Goal: Obtain resource: Obtain resource

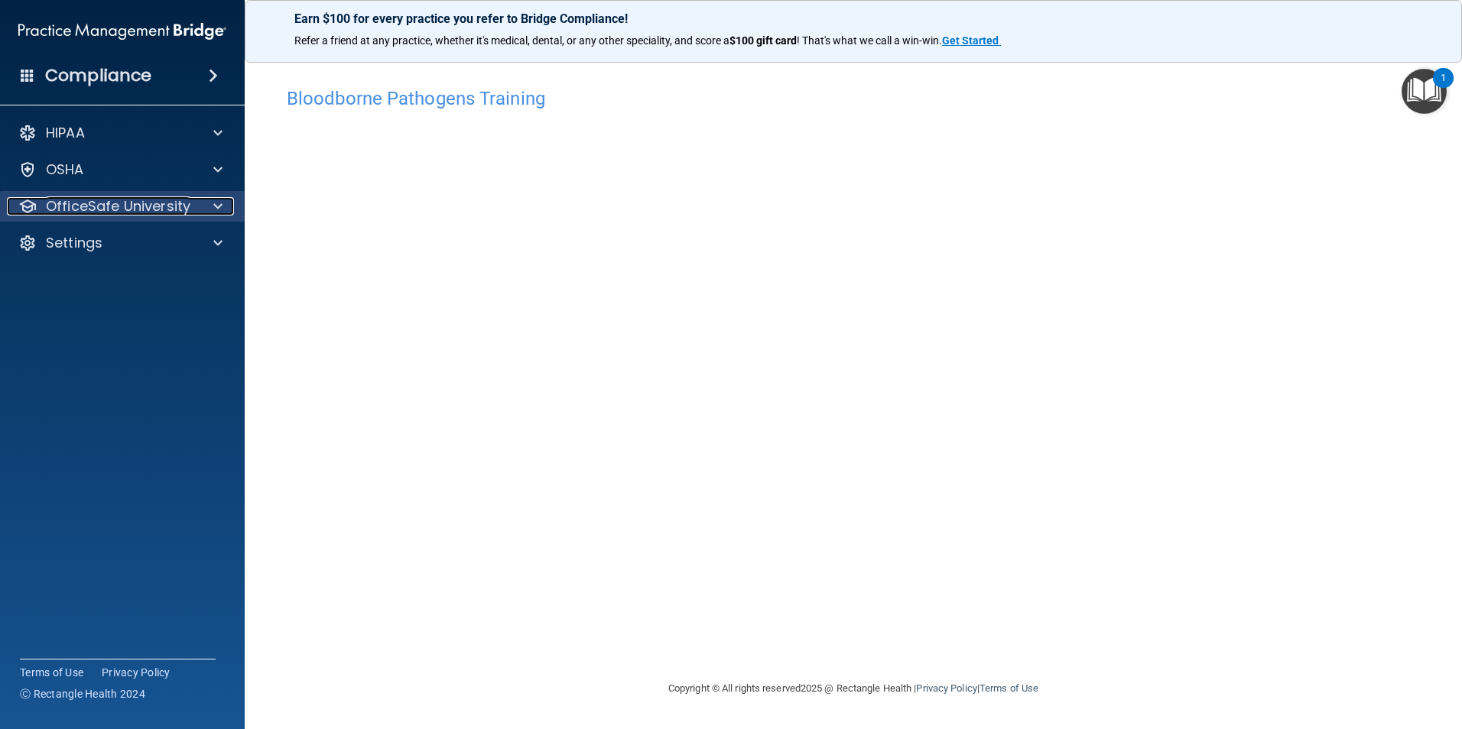
click at [223, 207] on div at bounding box center [216, 206] width 38 height 18
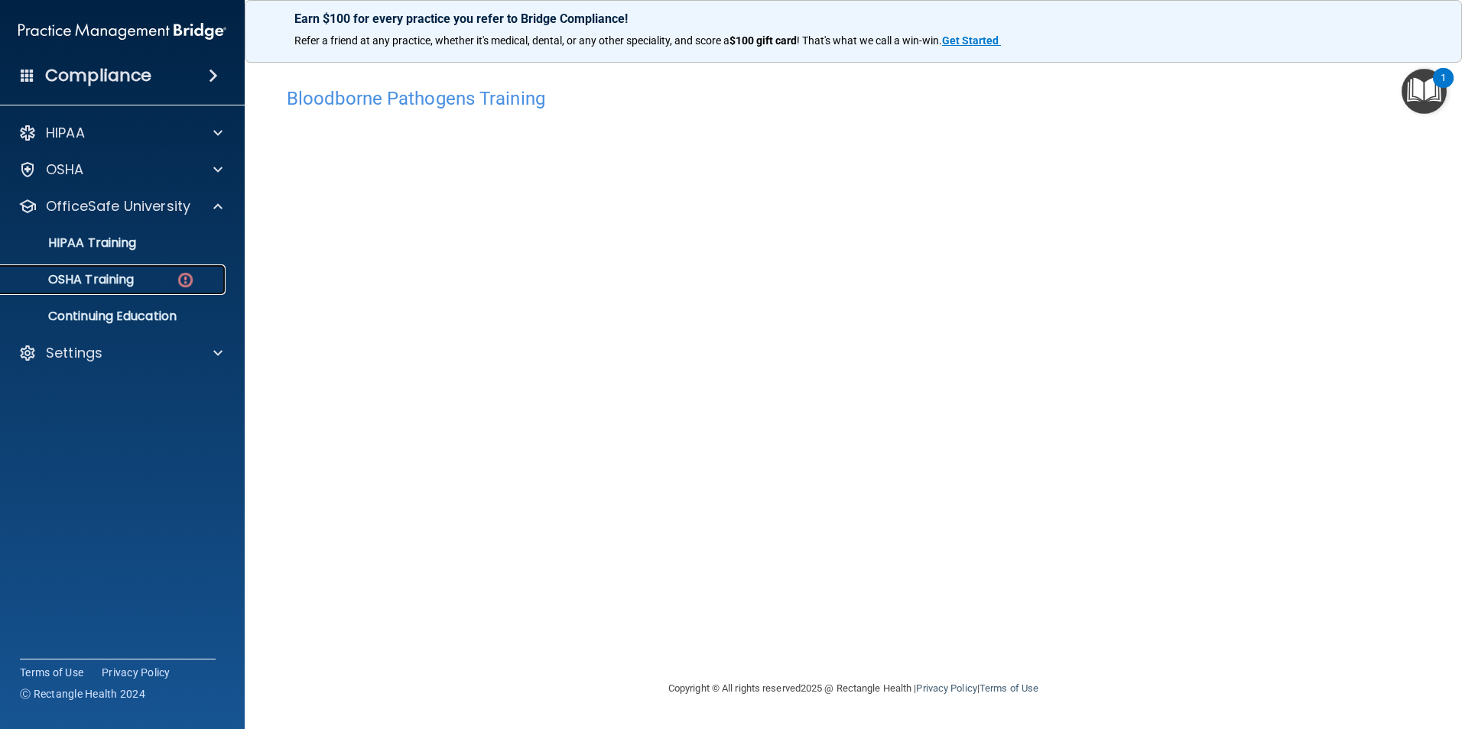
click at [178, 278] on img at bounding box center [185, 280] width 19 height 19
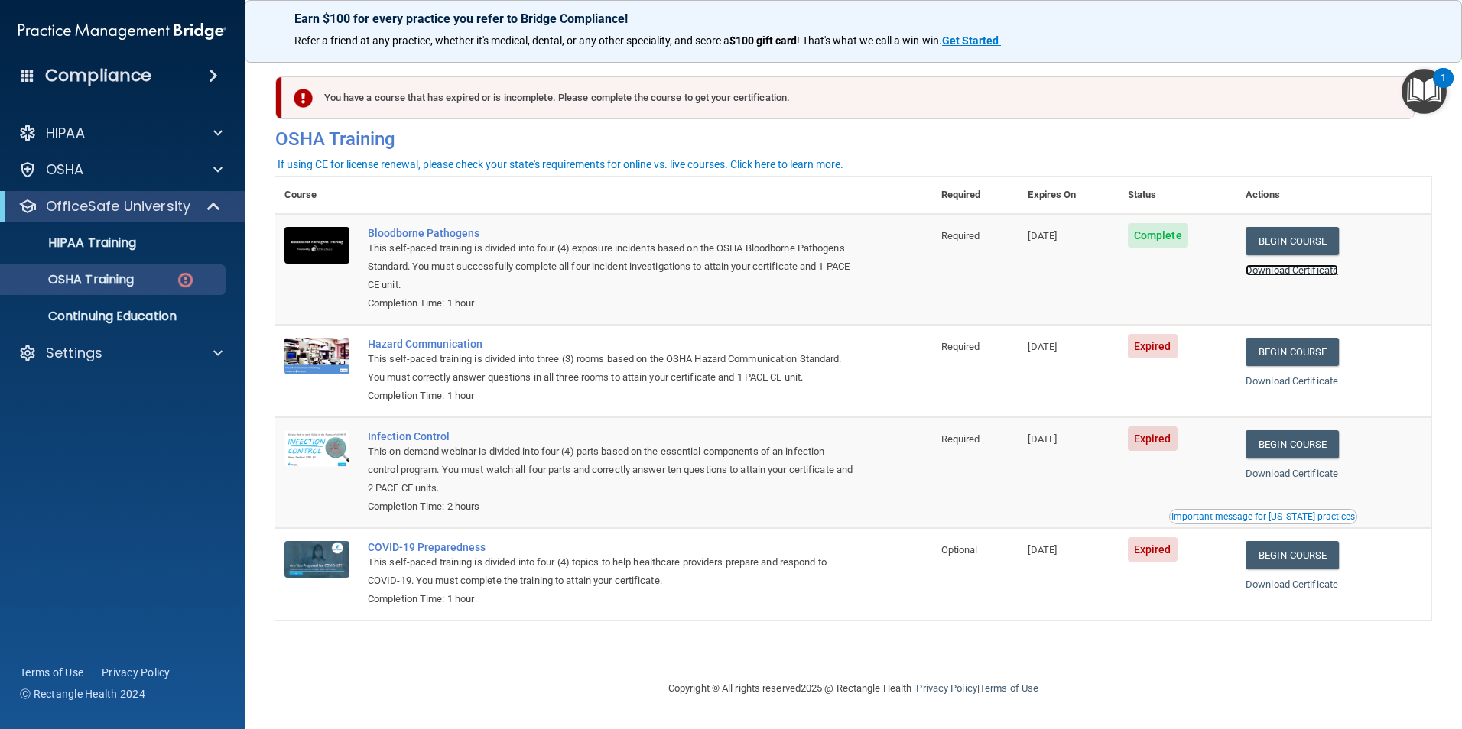
click at [1298, 271] on link "Download Certificate" at bounding box center [1292, 270] width 93 height 11
click at [1327, 353] on link "Begin Course" at bounding box center [1292, 352] width 93 height 28
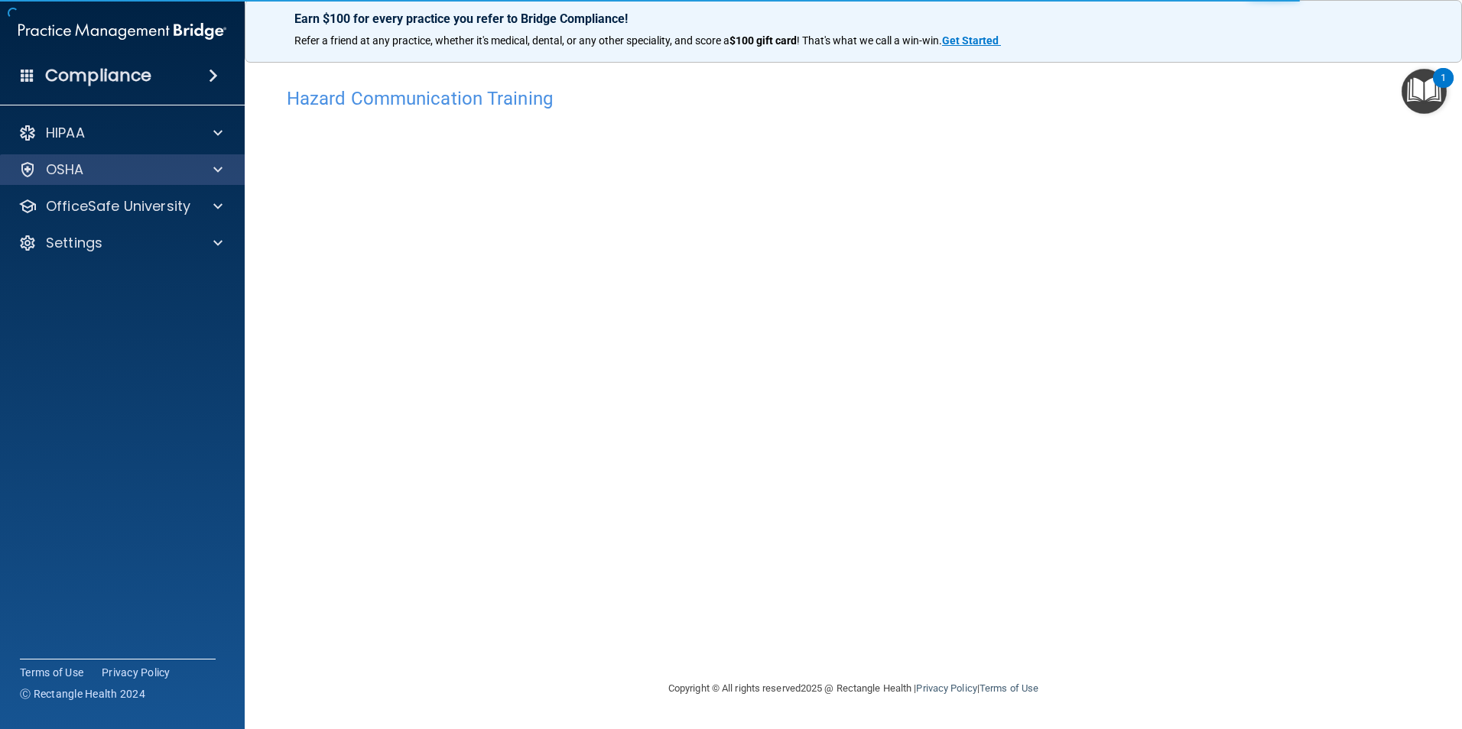
click at [171, 180] on div "OSHA" at bounding box center [122, 169] width 245 height 31
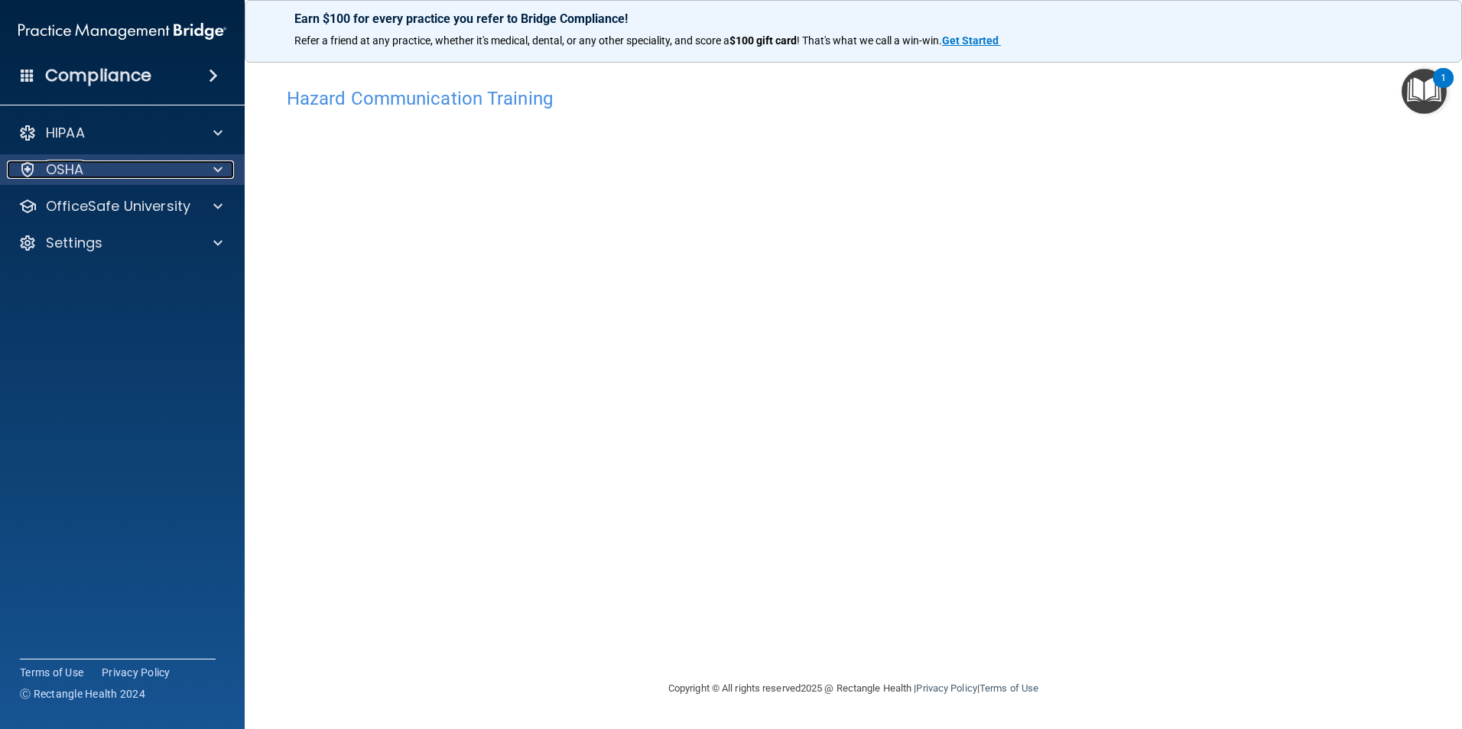
click at [68, 177] on p "OSHA" at bounding box center [65, 170] width 38 height 18
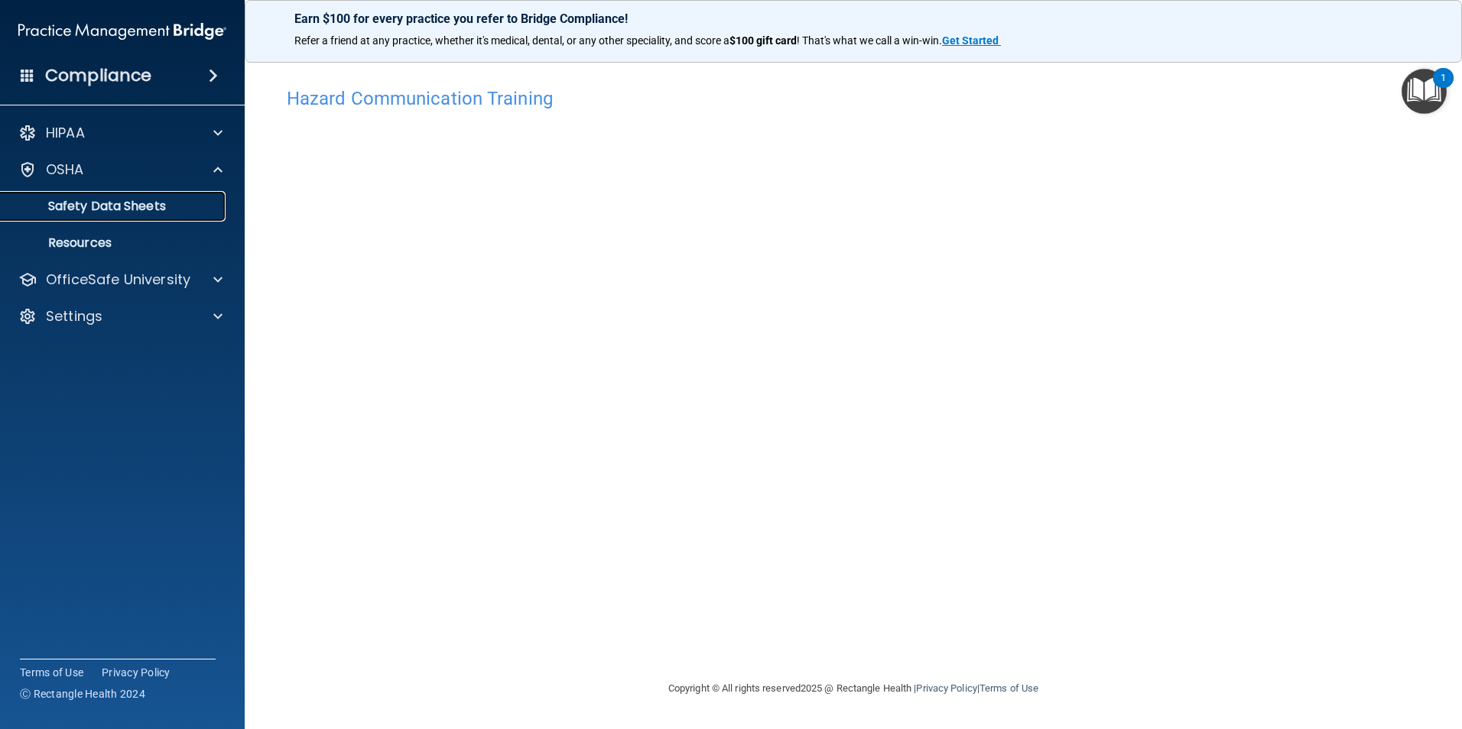
click at [74, 212] on p "Safety Data Sheets" at bounding box center [114, 206] width 209 height 15
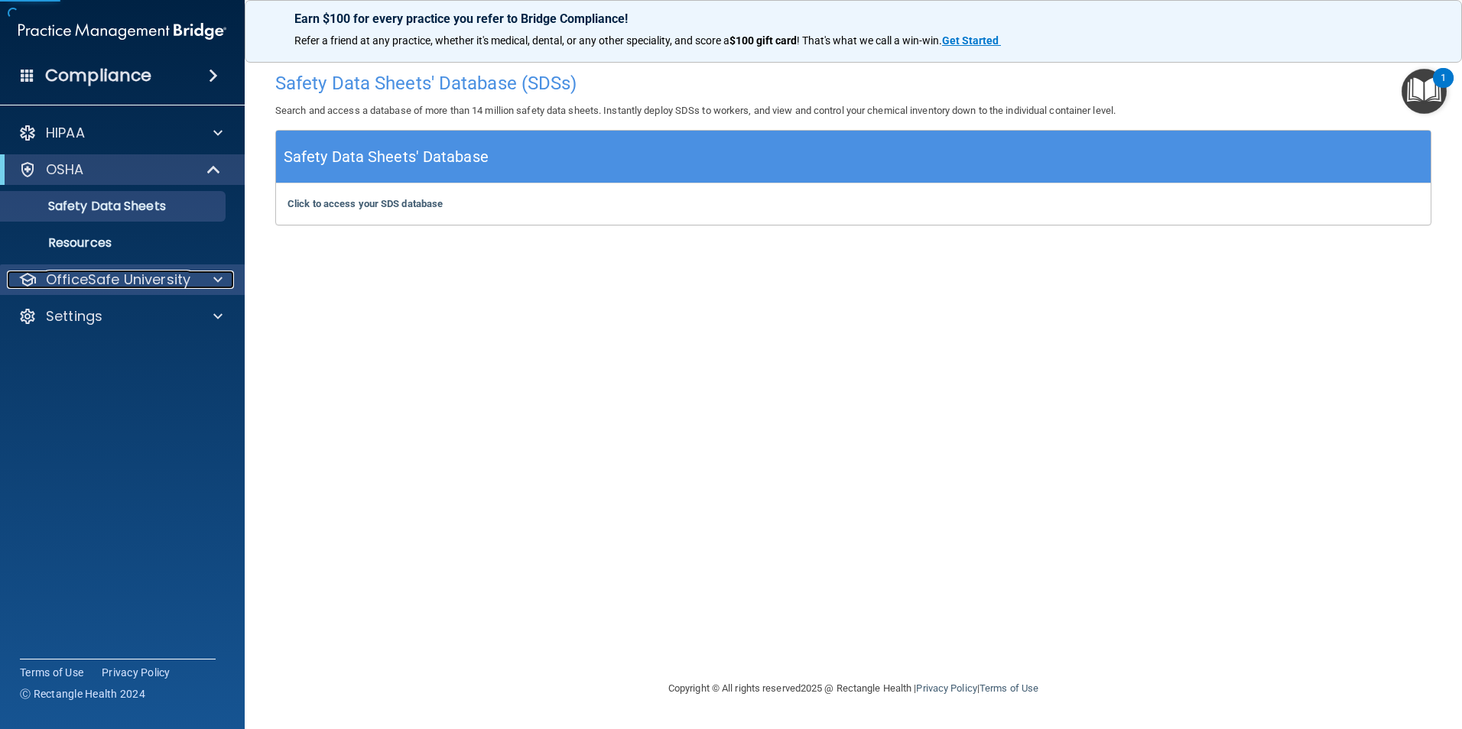
click at [83, 276] on p "OfficeSafe University" at bounding box center [118, 280] width 145 height 18
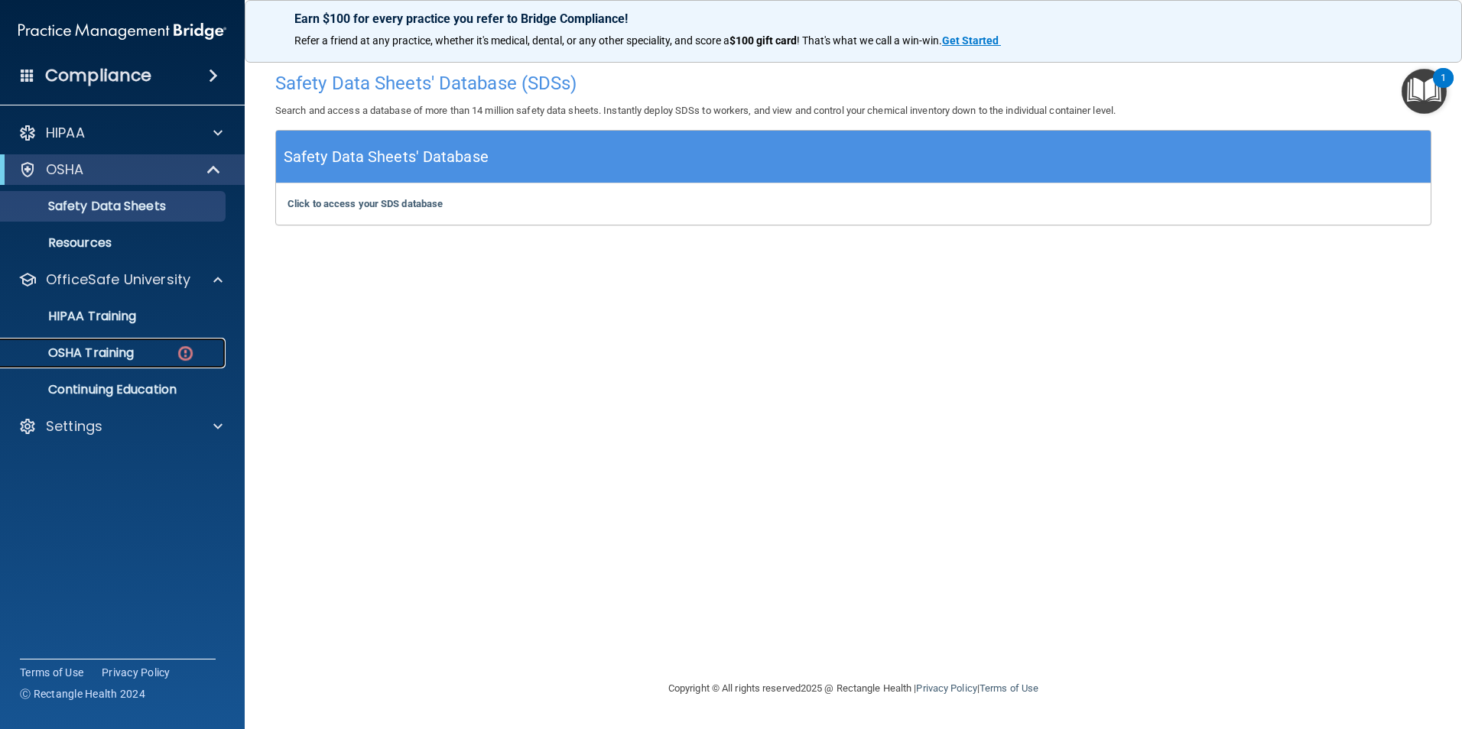
click at [94, 352] on p "OSHA Training" at bounding box center [72, 353] width 124 height 15
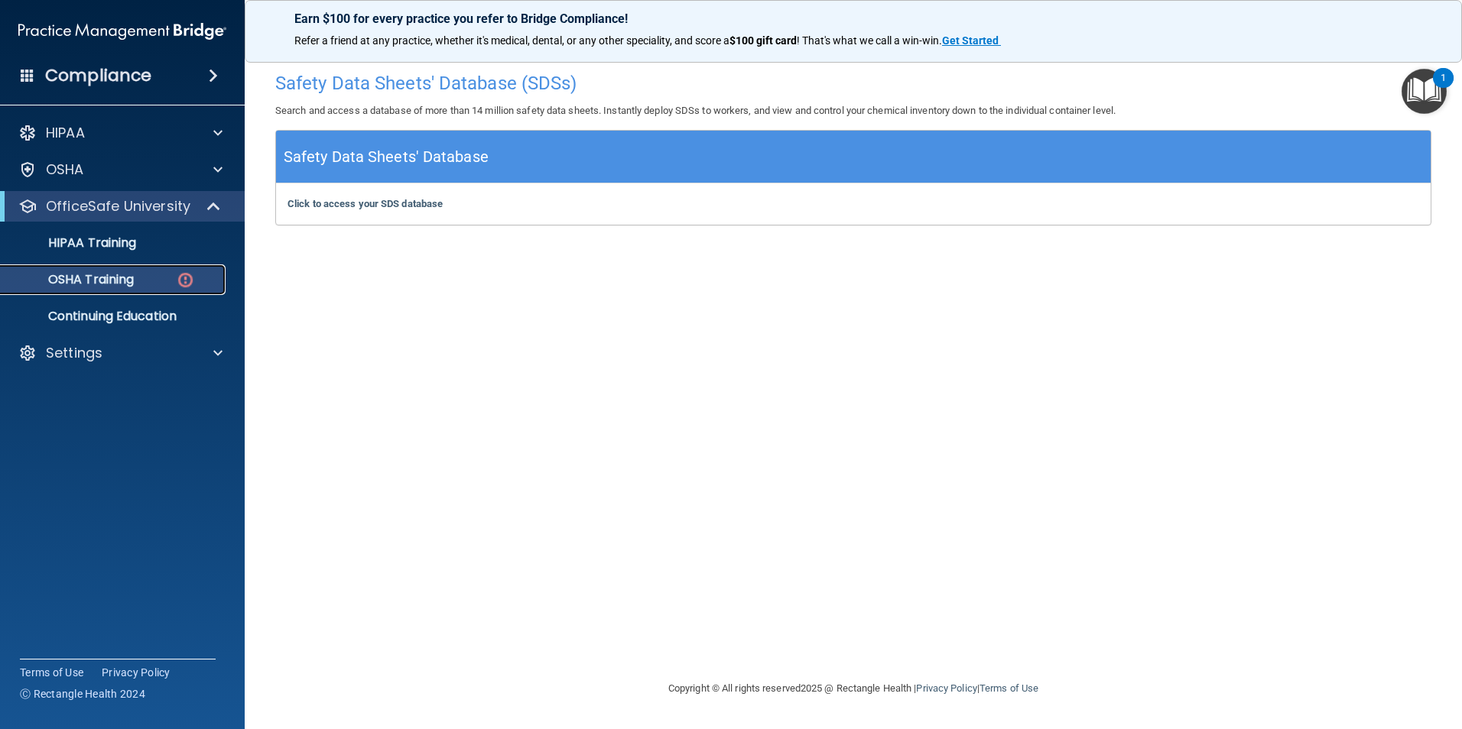
click at [153, 276] on div "OSHA Training" at bounding box center [114, 279] width 209 height 15
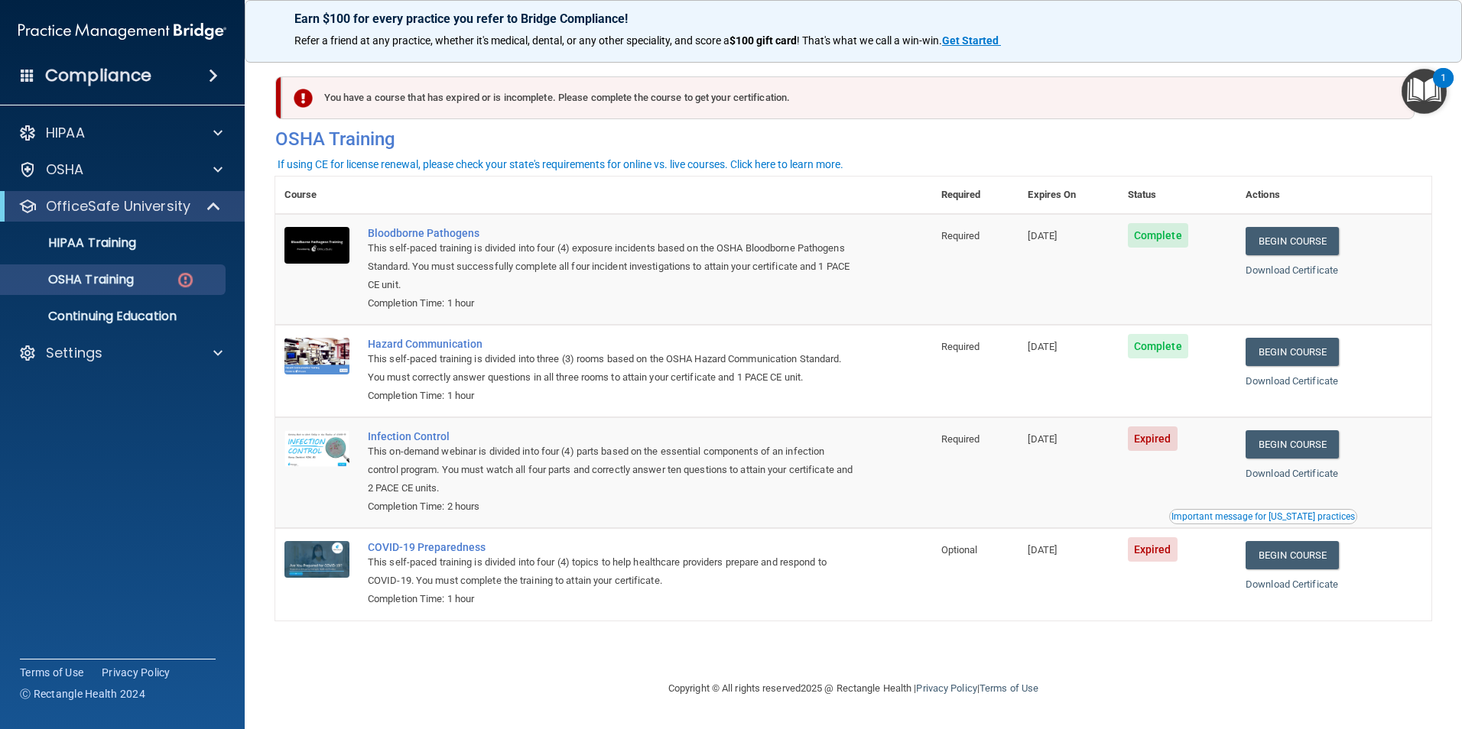
click at [1275, 388] on div "Download Certificate" at bounding box center [1334, 381] width 177 height 18
click at [1274, 385] on link "Download Certificate" at bounding box center [1292, 380] width 93 height 11
click at [1337, 449] on link "Begin Course" at bounding box center [1292, 445] width 93 height 28
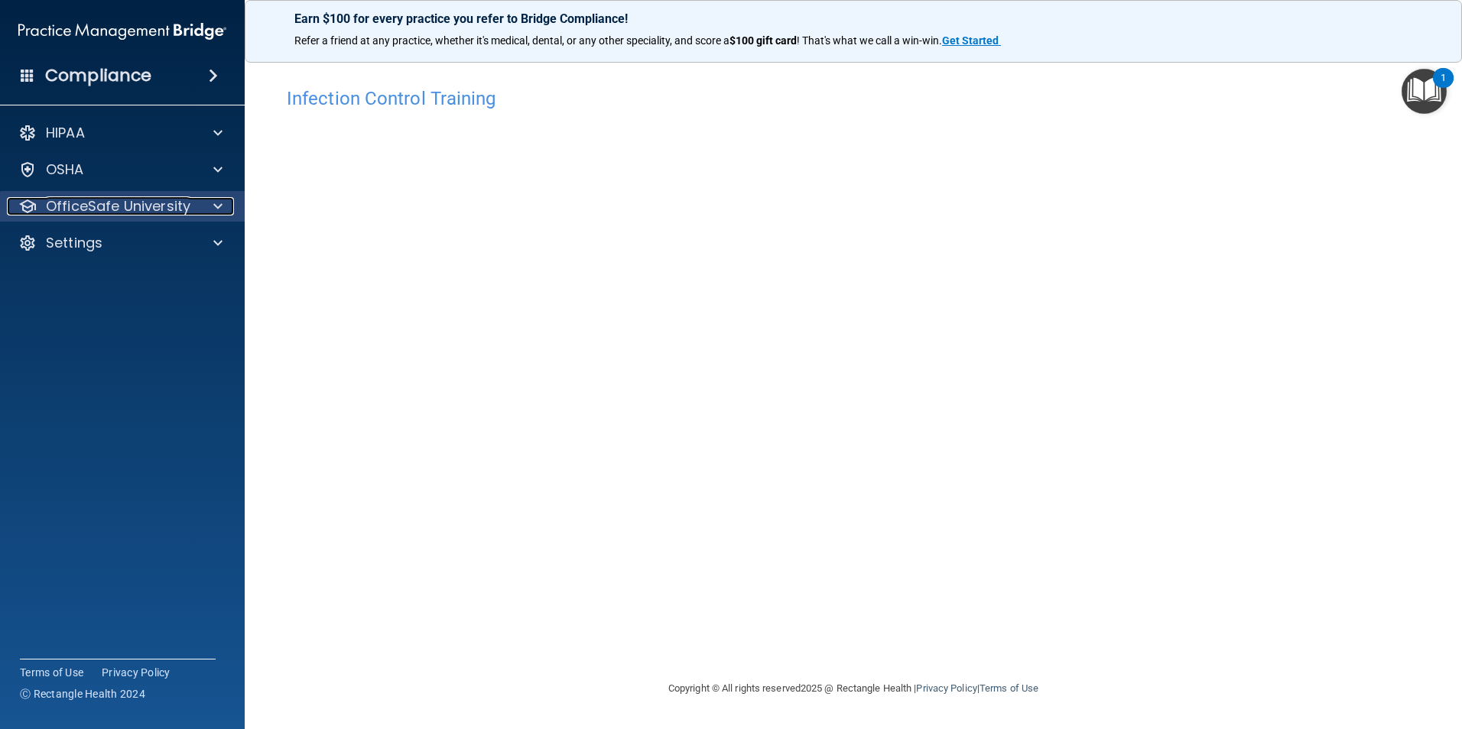
click at [116, 214] on p "OfficeSafe University" at bounding box center [118, 206] width 145 height 18
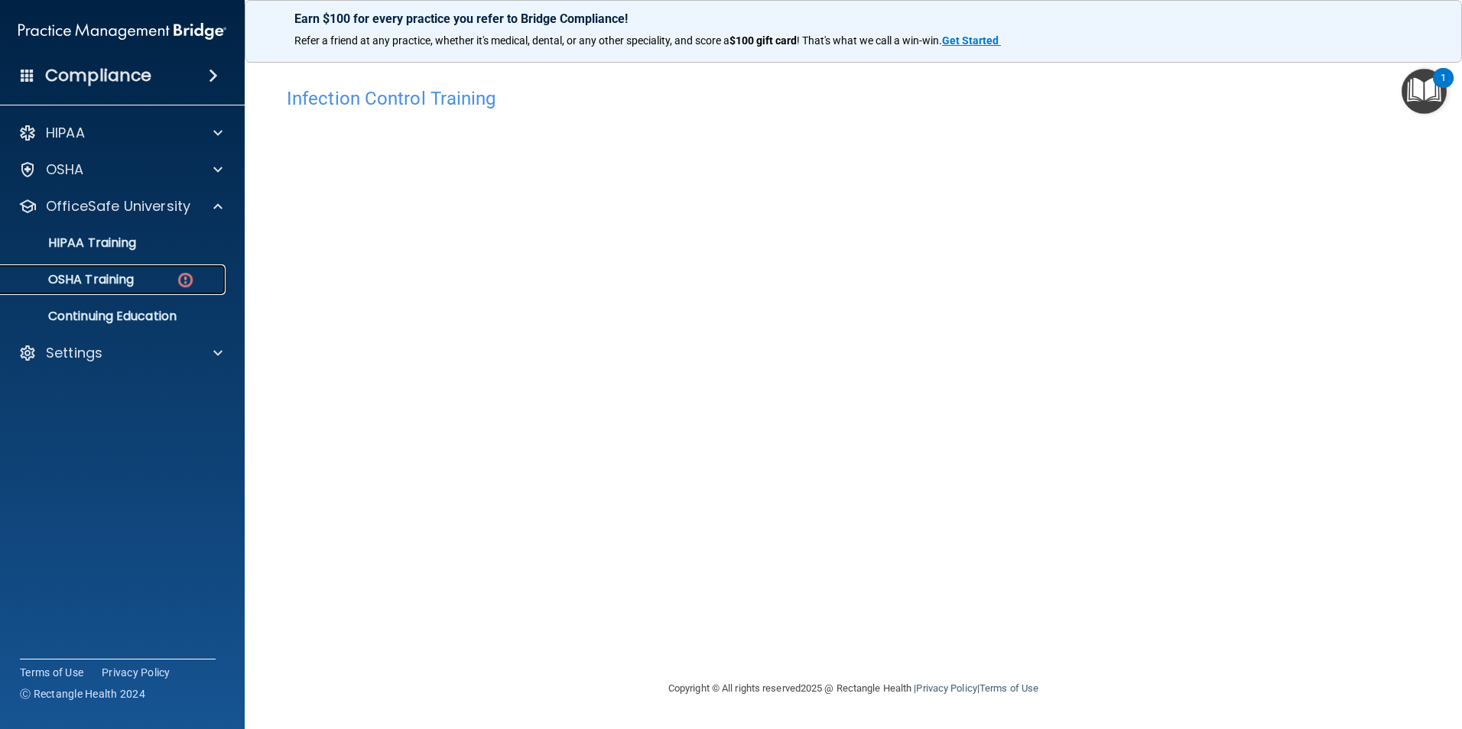
click at [128, 291] on link "OSHA Training" at bounding box center [105, 280] width 241 height 31
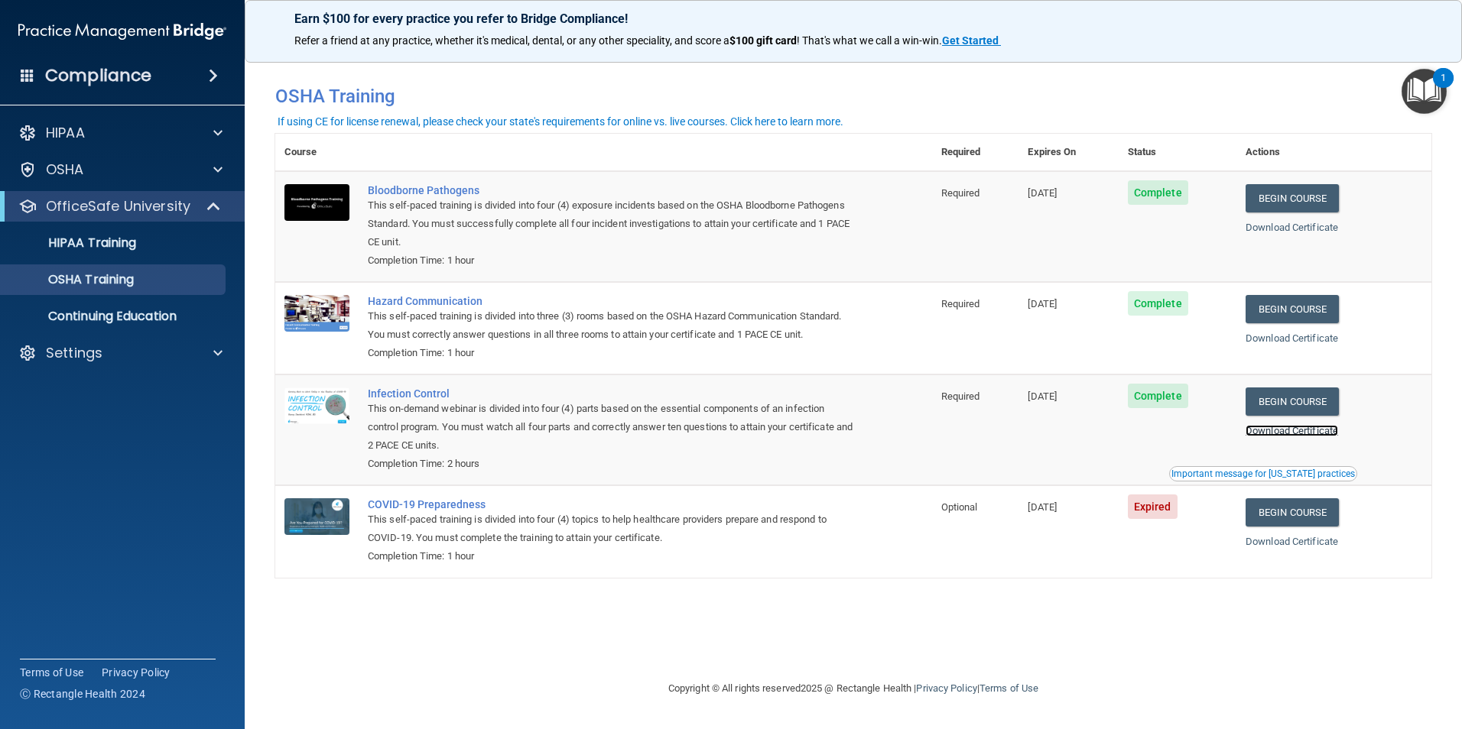
click at [1275, 437] on link "Download Certificate" at bounding box center [1292, 430] width 93 height 11
click at [1288, 522] on link "Begin Course" at bounding box center [1292, 513] width 93 height 28
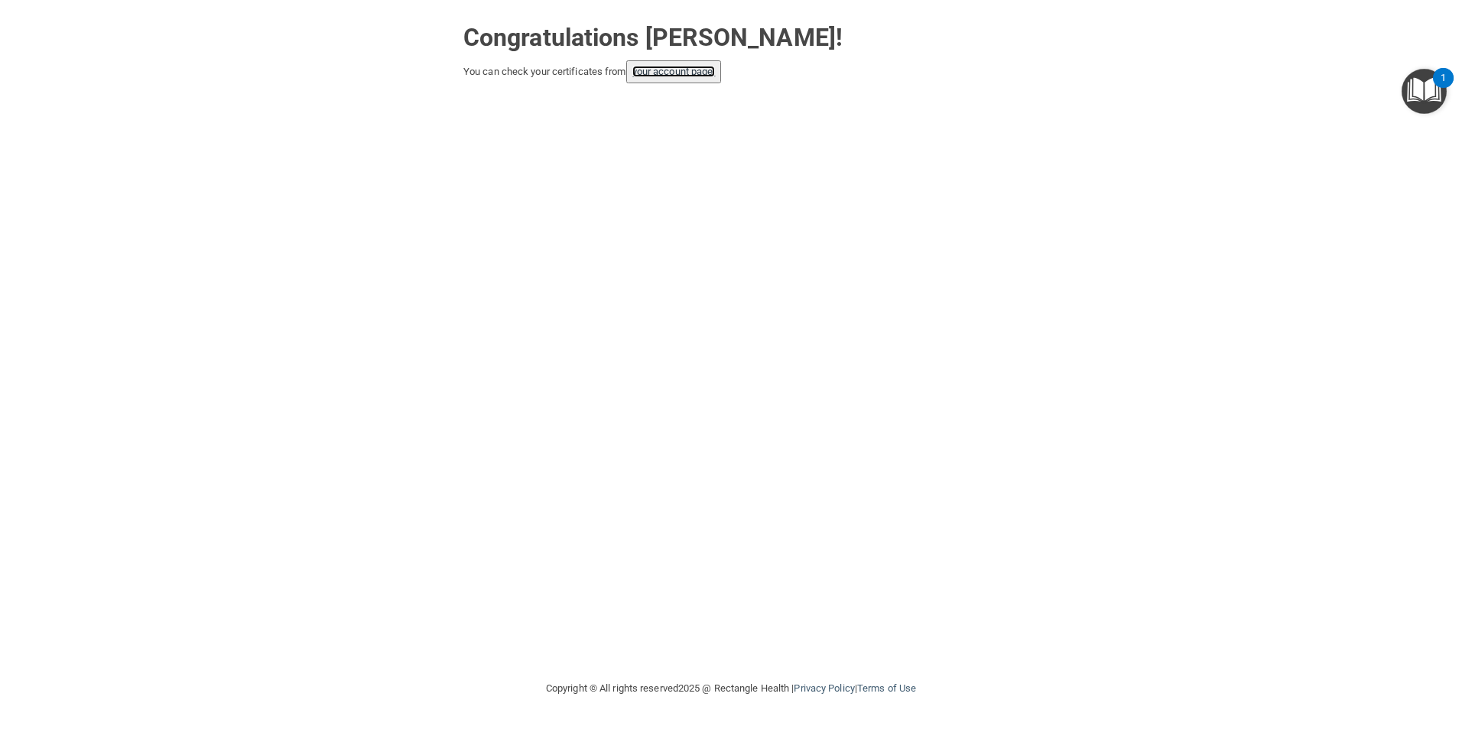
click at [675, 72] on link "your account page!" at bounding box center [673, 71] width 83 height 11
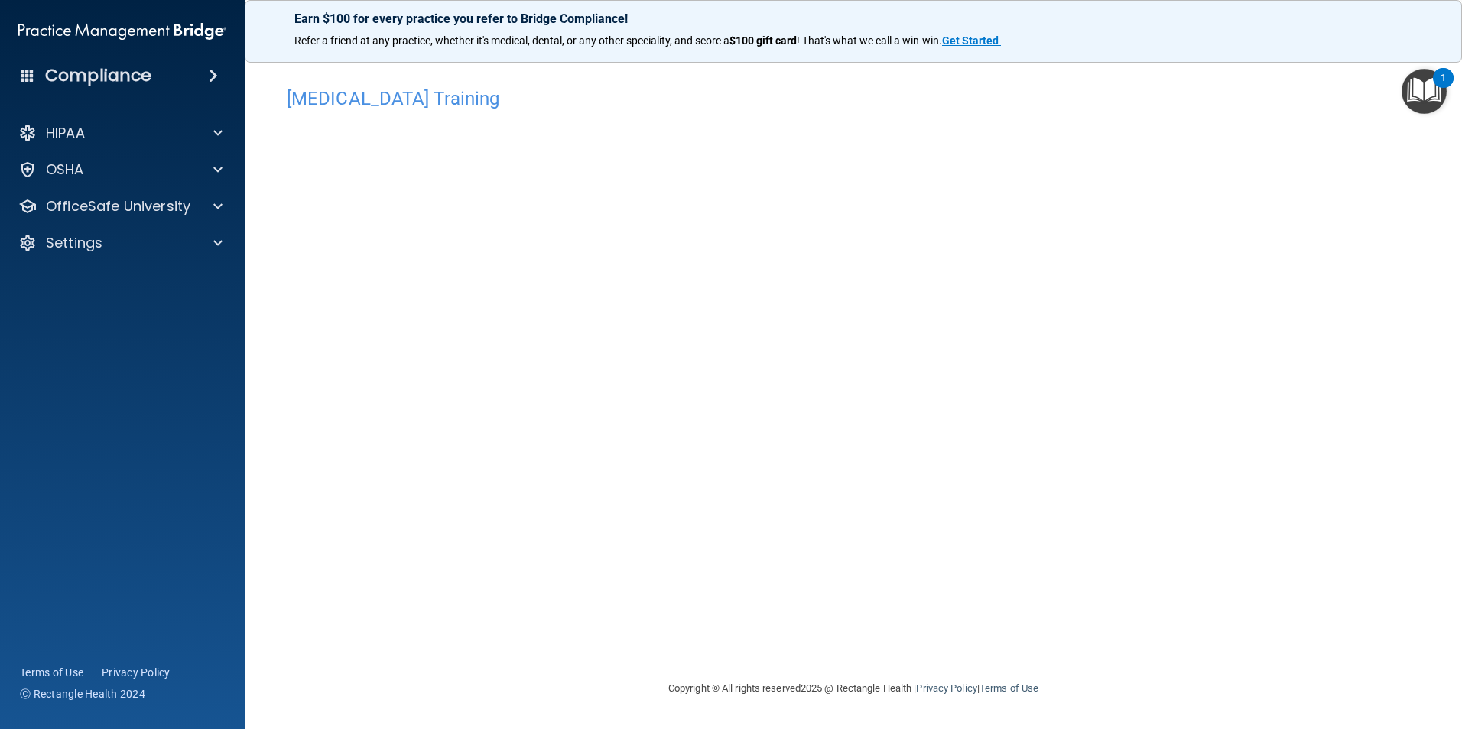
click at [1020, 590] on div "[MEDICAL_DATA] Training This course doesn’t expire until [DATE]. Are you sure y…" at bounding box center [853, 380] width 1156 height 600
click at [107, 210] on p "OfficeSafe University" at bounding box center [118, 206] width 145 height 18
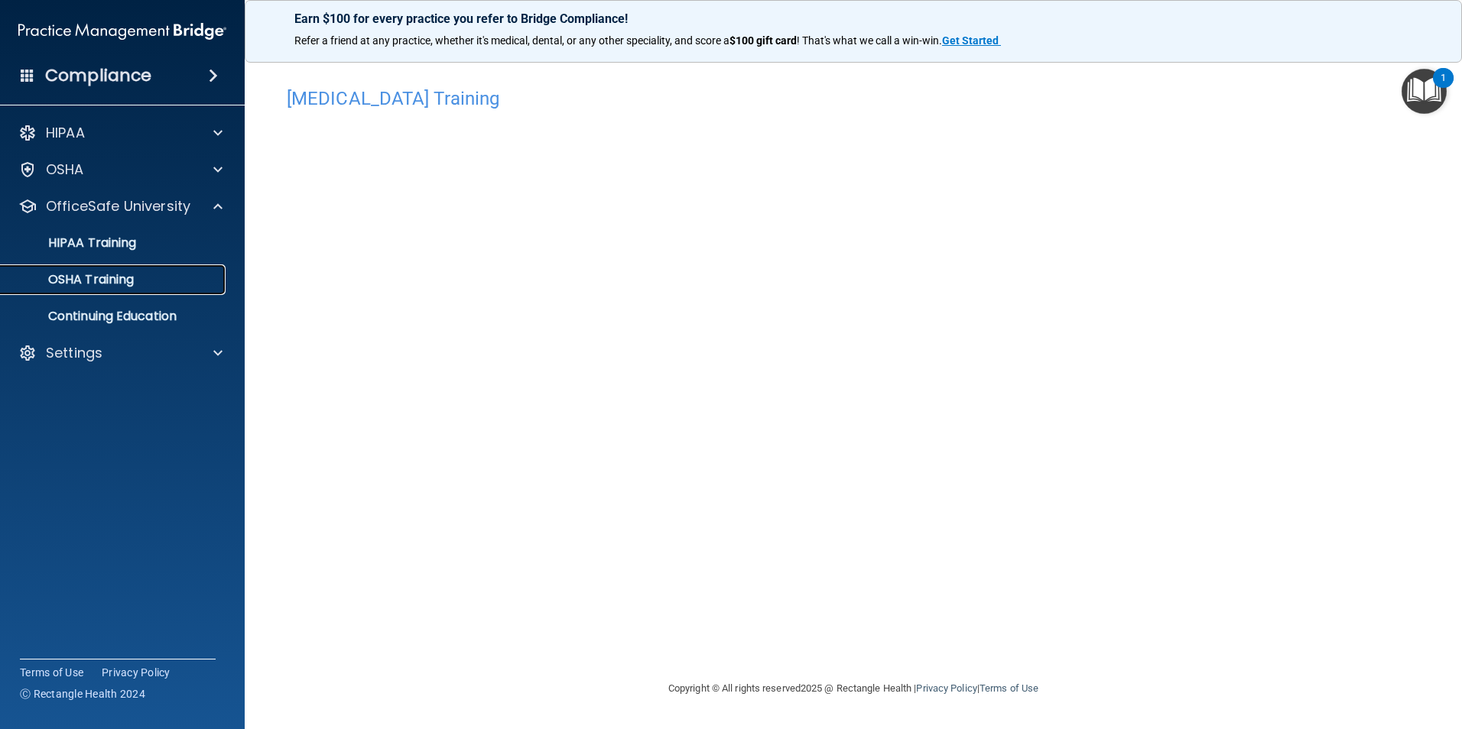
click at [167, 275] on div "OSHA Training" at bounding box center [114, 279] width 209 height 15
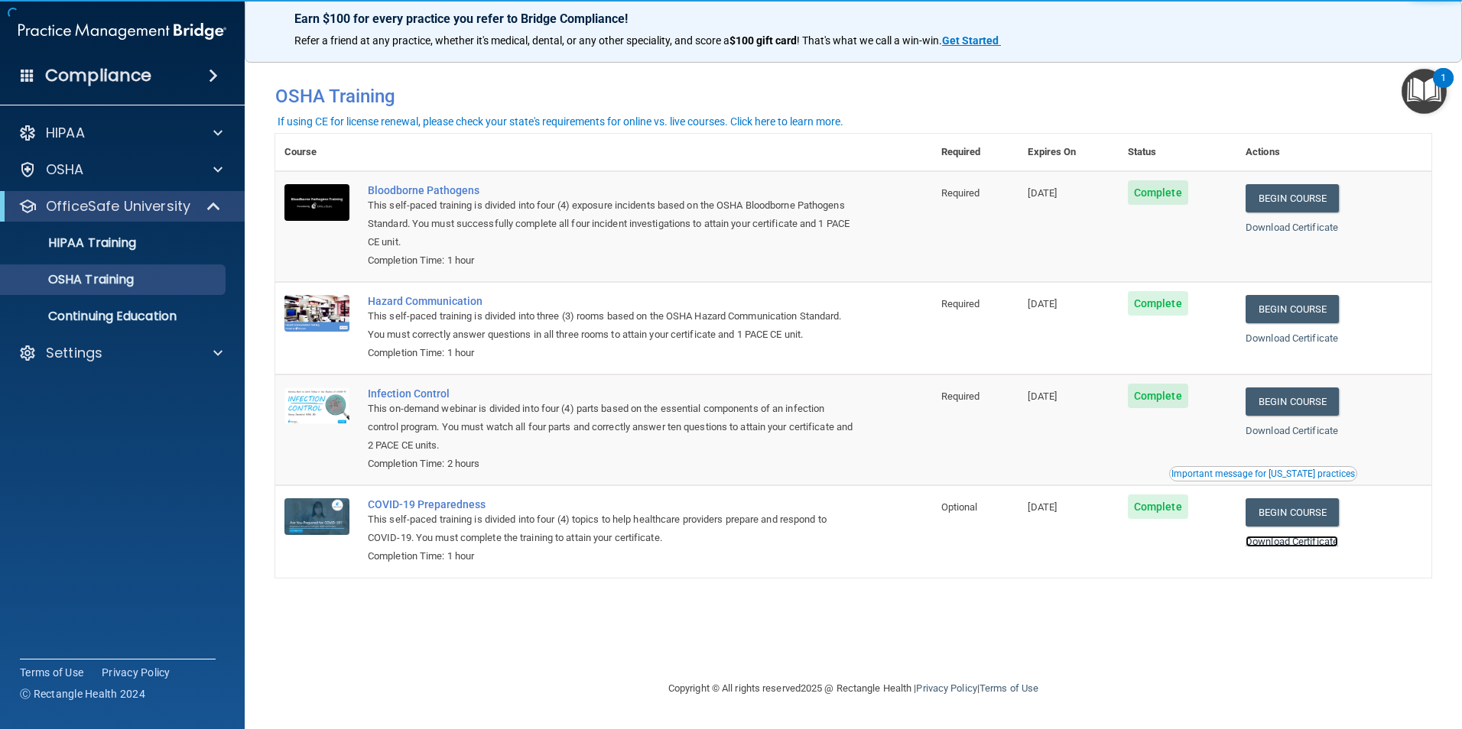
click at [1293, 544] on link "Download Certificate" at bounding box center [1292, 541] width 93 height 11
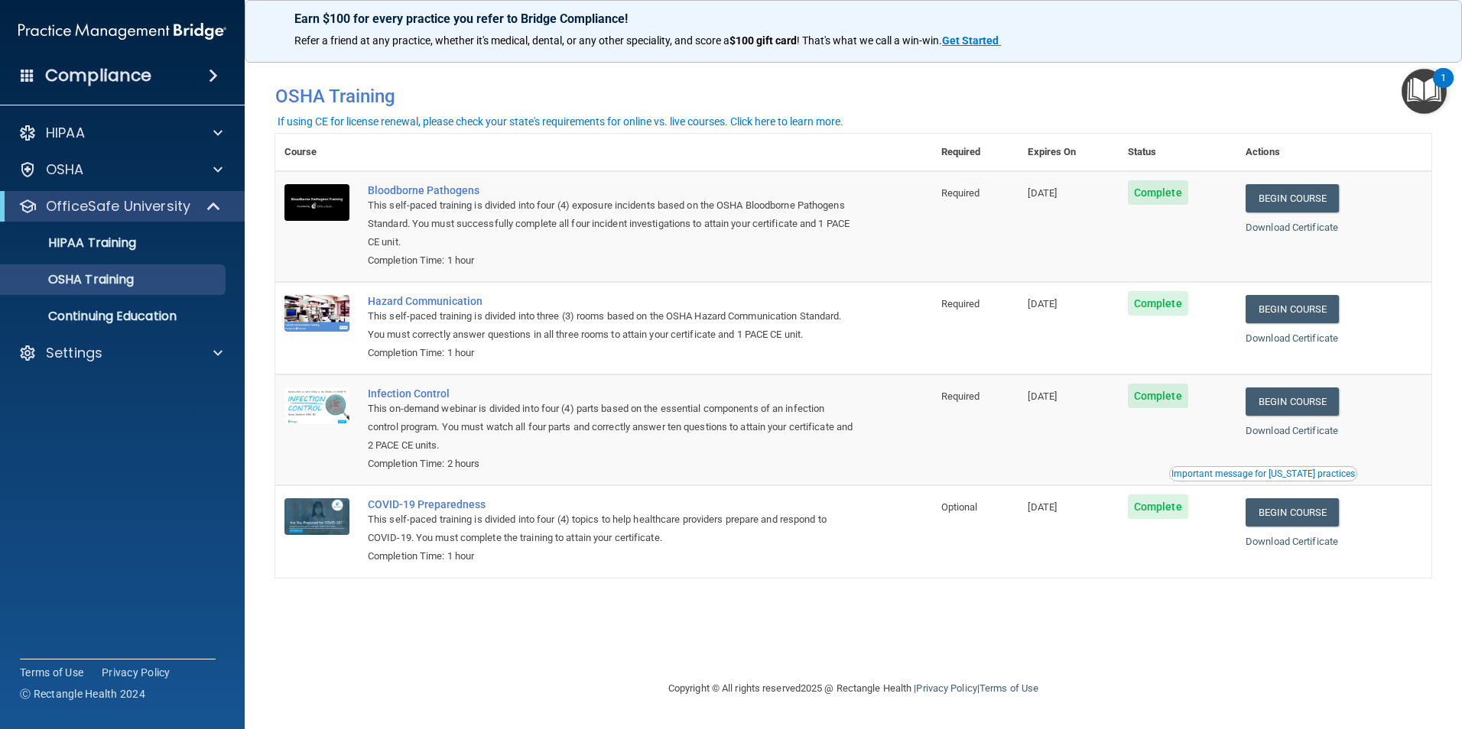
click at [1313, 474] on div "Important message for [US_STATE] practices" at bounding box center [1263, 473] width 184 height 9
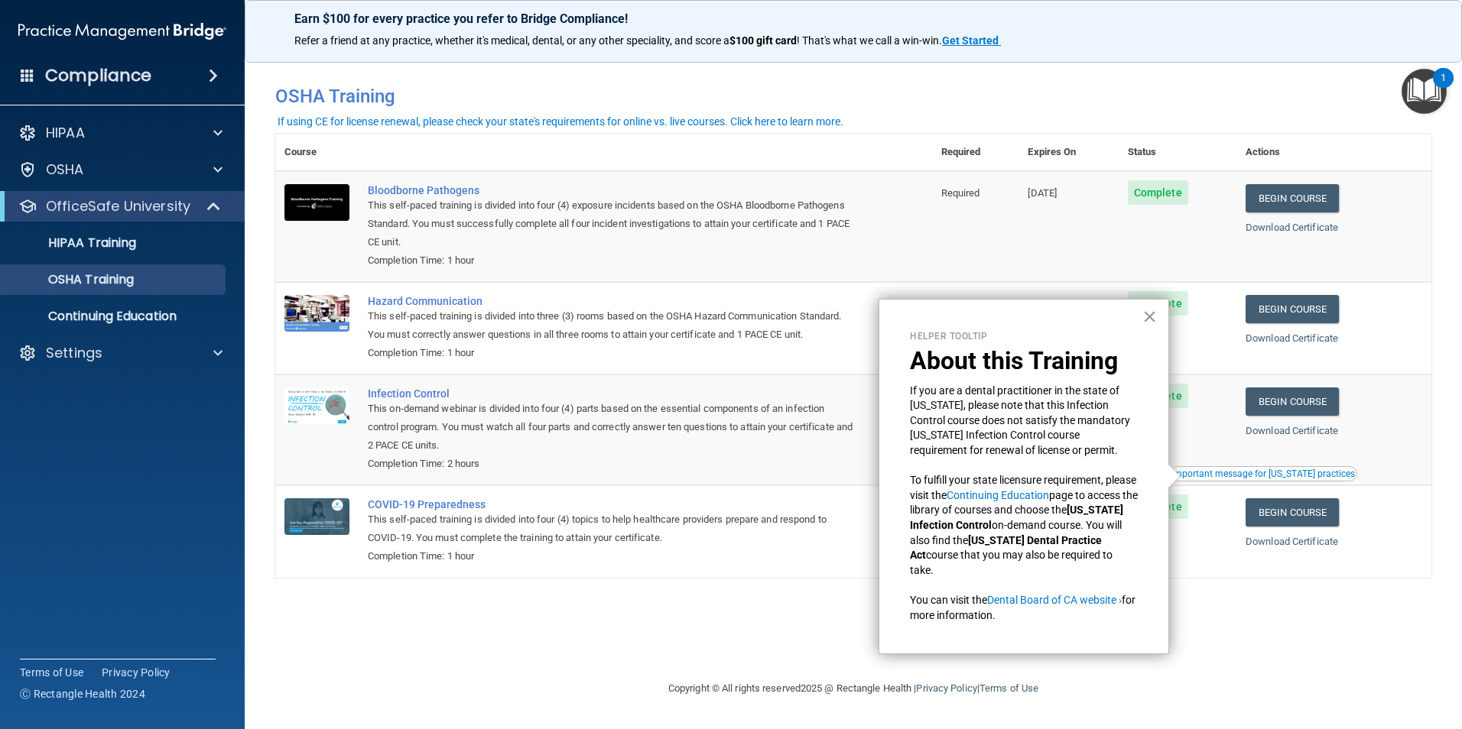
click at [1149, 320] on button "×" at bounding box center [1149, 316] width 15 height 24
